Goal: Information Seeking & Learning: Learn about a topic

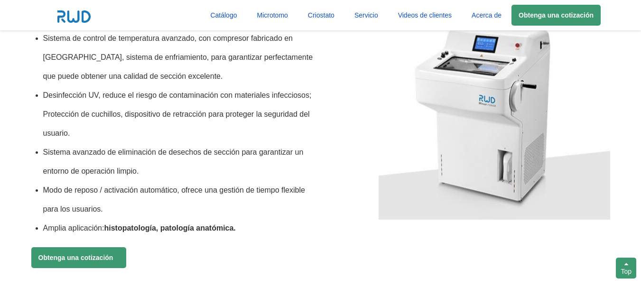
scroll to position [712, 0]
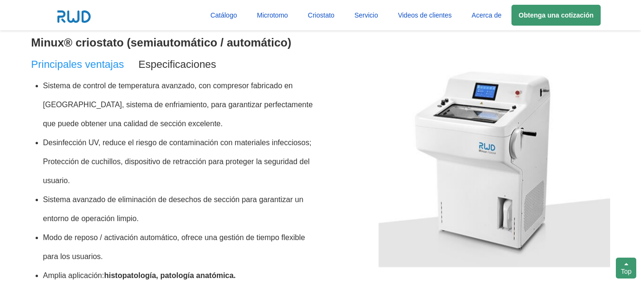
click at [198, 61] on span "Especificaciones" at bounding box center [178, 64] width 78 height 12
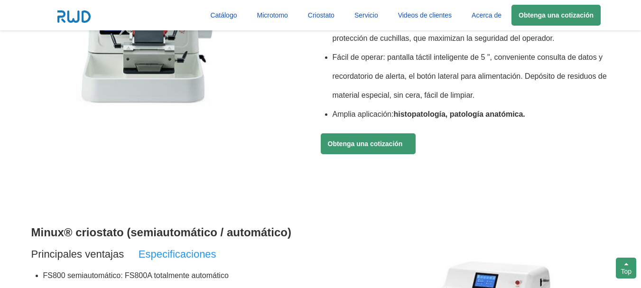
scroll to position [570, 0]
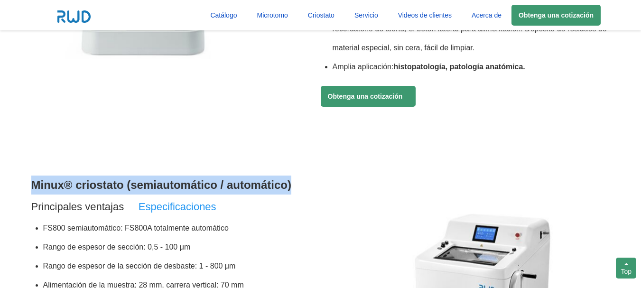
drag, startPoint x: 301, startPoint y: 181, endPoint x: 0, endPoint y: 175, distance: 300.6
copy h3 "Minux® criostato (semiautomático / automático)"
click at [79, 184] on h3 "Minux® criostato (semiautomático / automático)" at bounding box center [176, 185] width 290 height 19
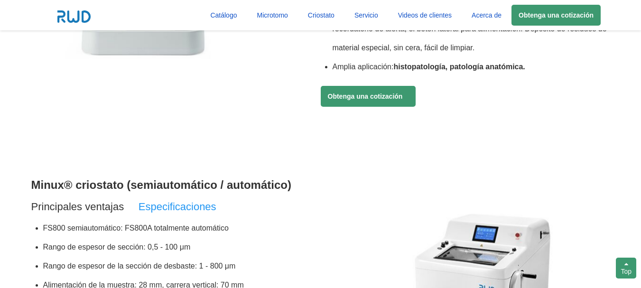
click at [73, 187] on h3 "Minux® criostato (semiautomático / automático)" at bounding box center [176, 185] width 290 height 19
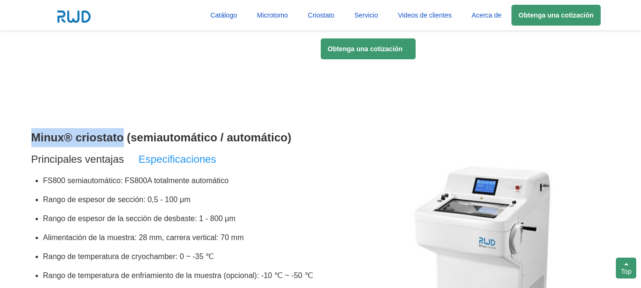
drag, startPoint x: 125, startPoint y: 140, endPoint x: 19, endPoint y: 140, distance: 105.4
click at [19, 140] on section "Popular microtomo and criostato Minux® microtomo de parafina giratorio (semiaut…" at bounding box center [320, 249] width 641 height 1068
copy h3 "Minux® criostato"
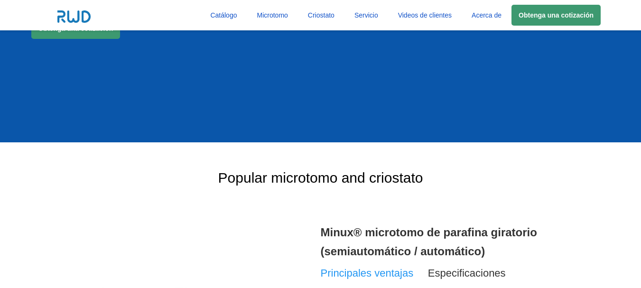
scroll to position [0, 0]
